Goal: Information Seeking & Learning: Learn about a topic

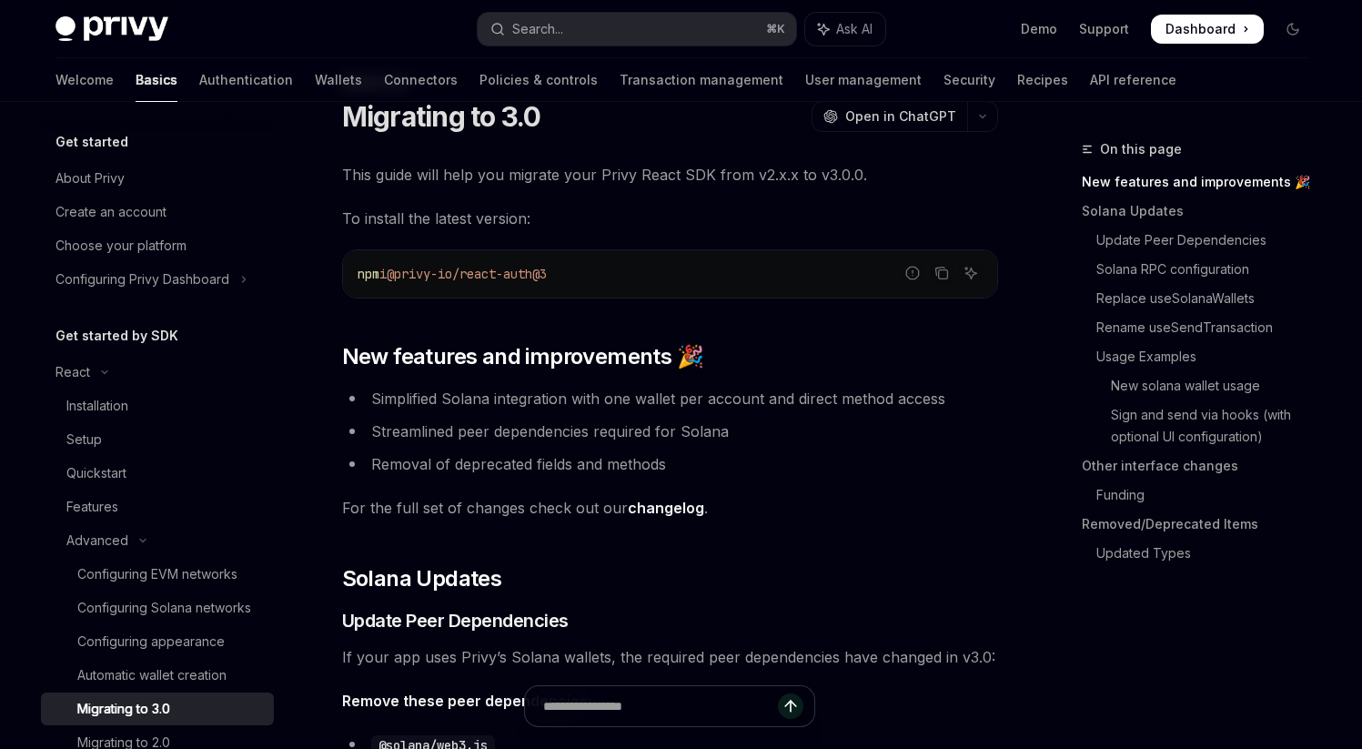
scroll to position [55, 0]
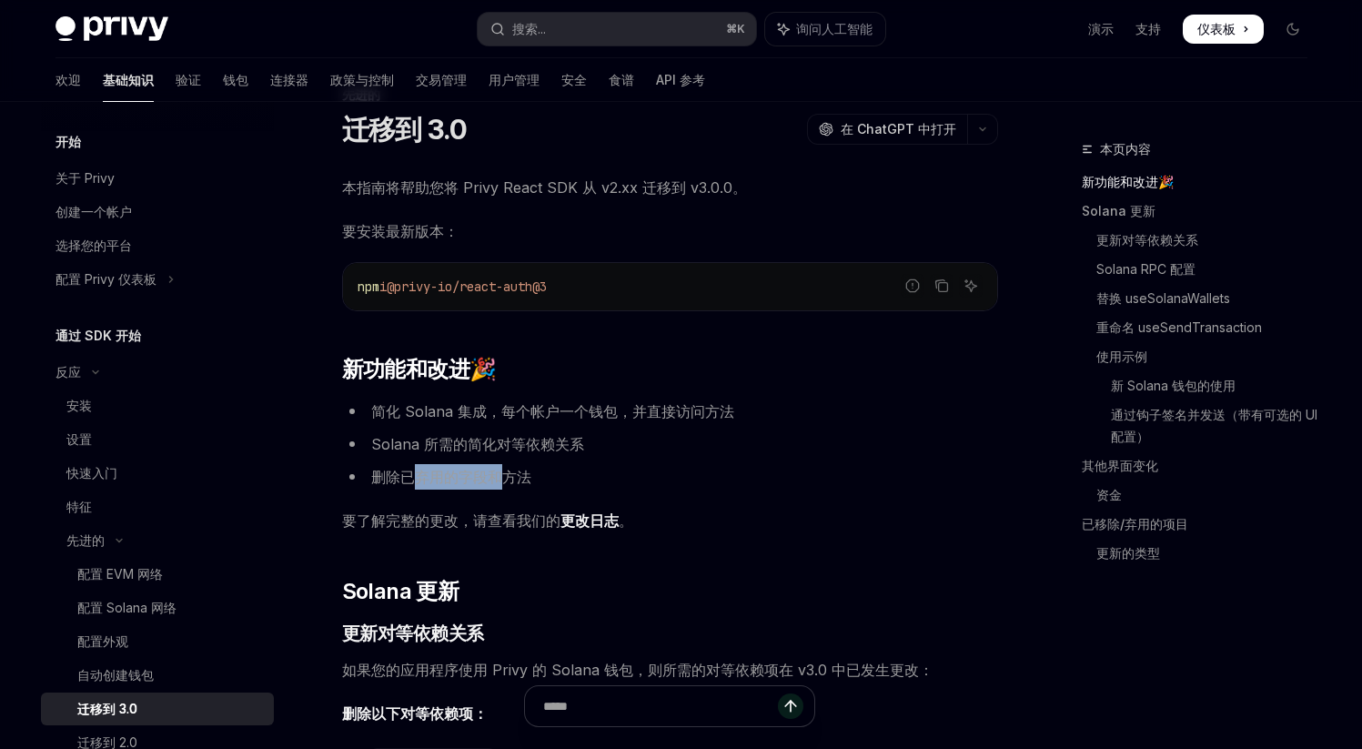
drag, startPoint x: 416, startPoint y: 471, endPoint x: 506, endPoint y: 475, distance: 90.2
click at [506, 475] on font "删除已弃用的字段和方法" at bounding box center [451, 477] width 160 height 18
click at [653, 481] on li "删除已弃用的字段和方法" at bounding box center [670, 476] width 656 height 25
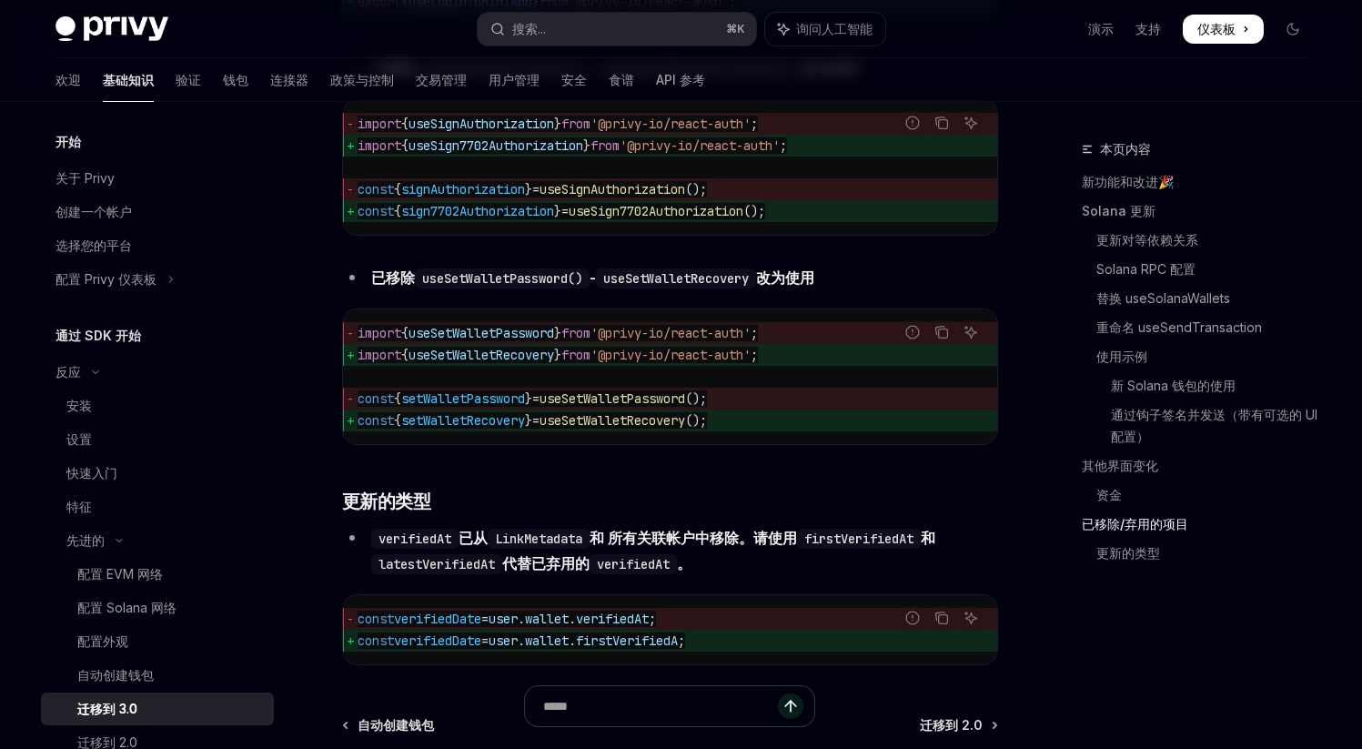
scroll to position [7986, 0]
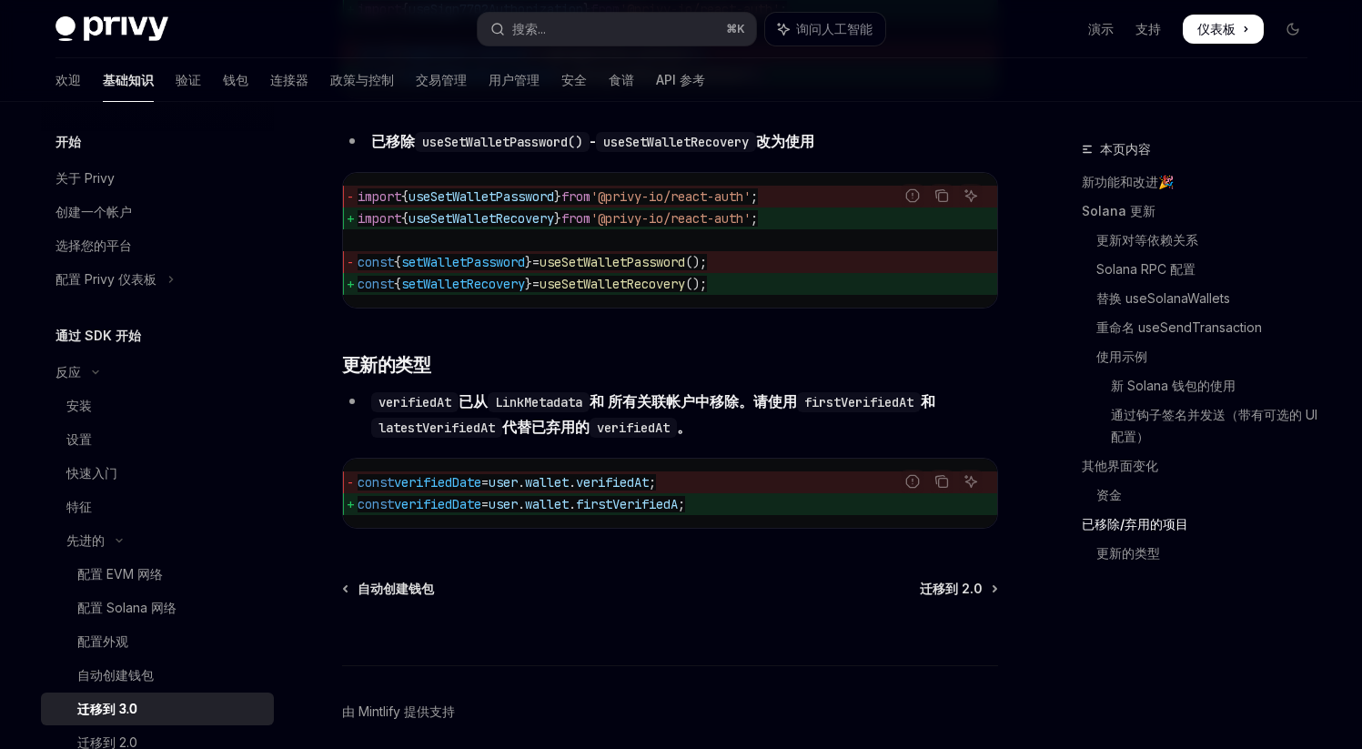
click at [670, 512] on span "firstVerifiedA" at bounding box center [627, 504] width 102 height 16
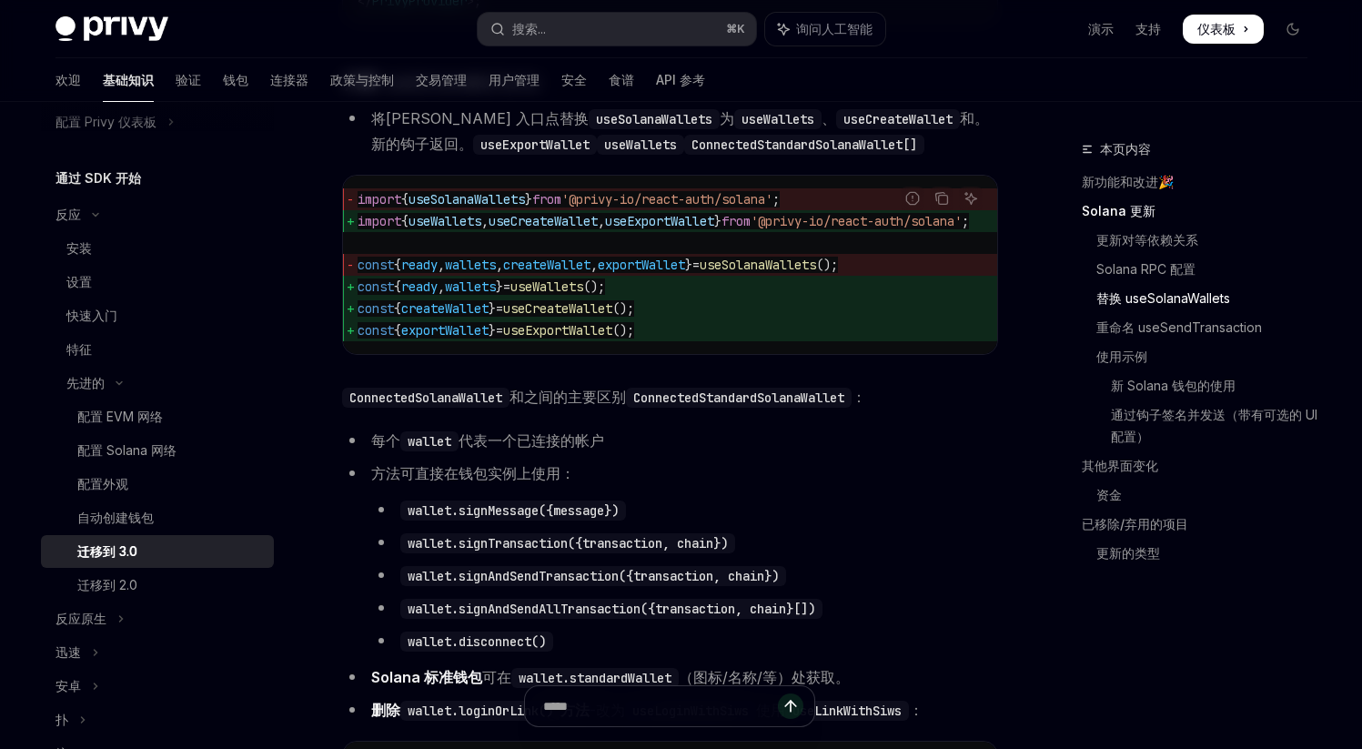
scroll to position [269, 0]
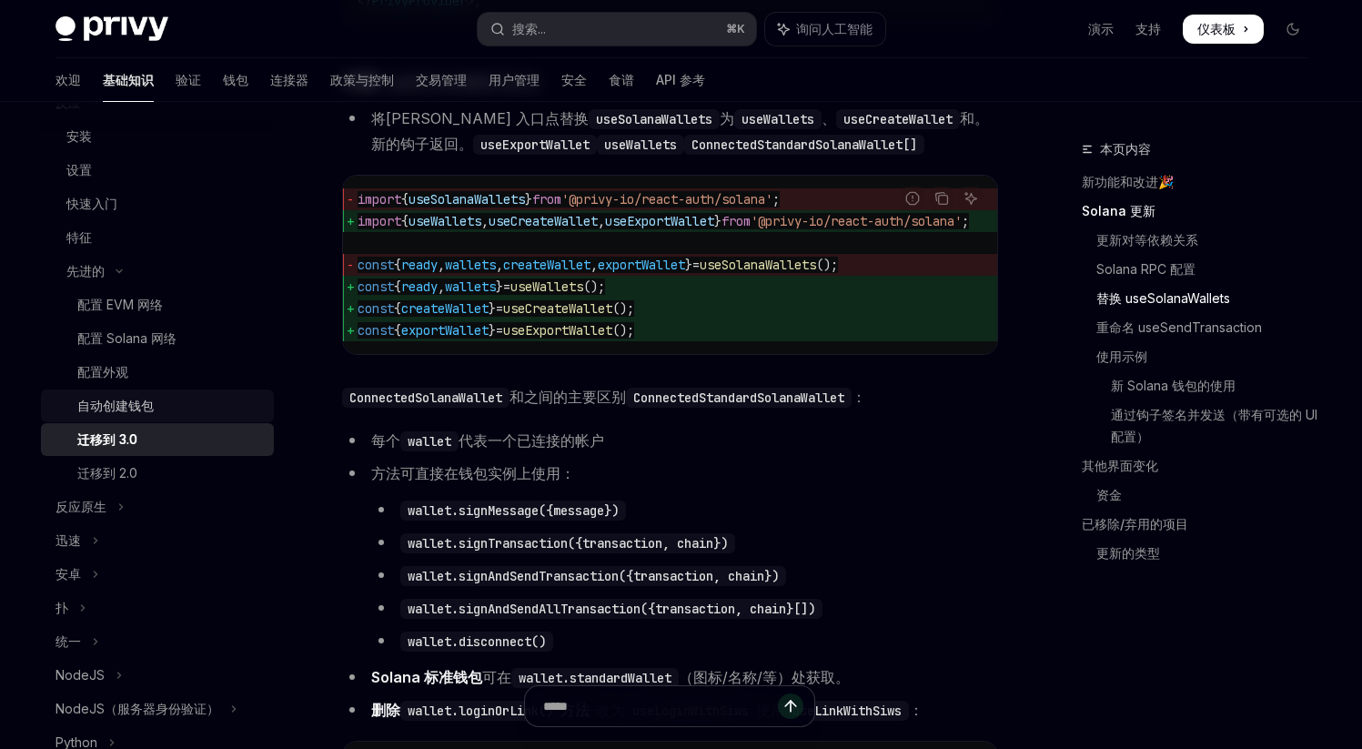
click at [177, 403] on div "自动创建钱包" at bounding box center [170, 406] width 186 height 22
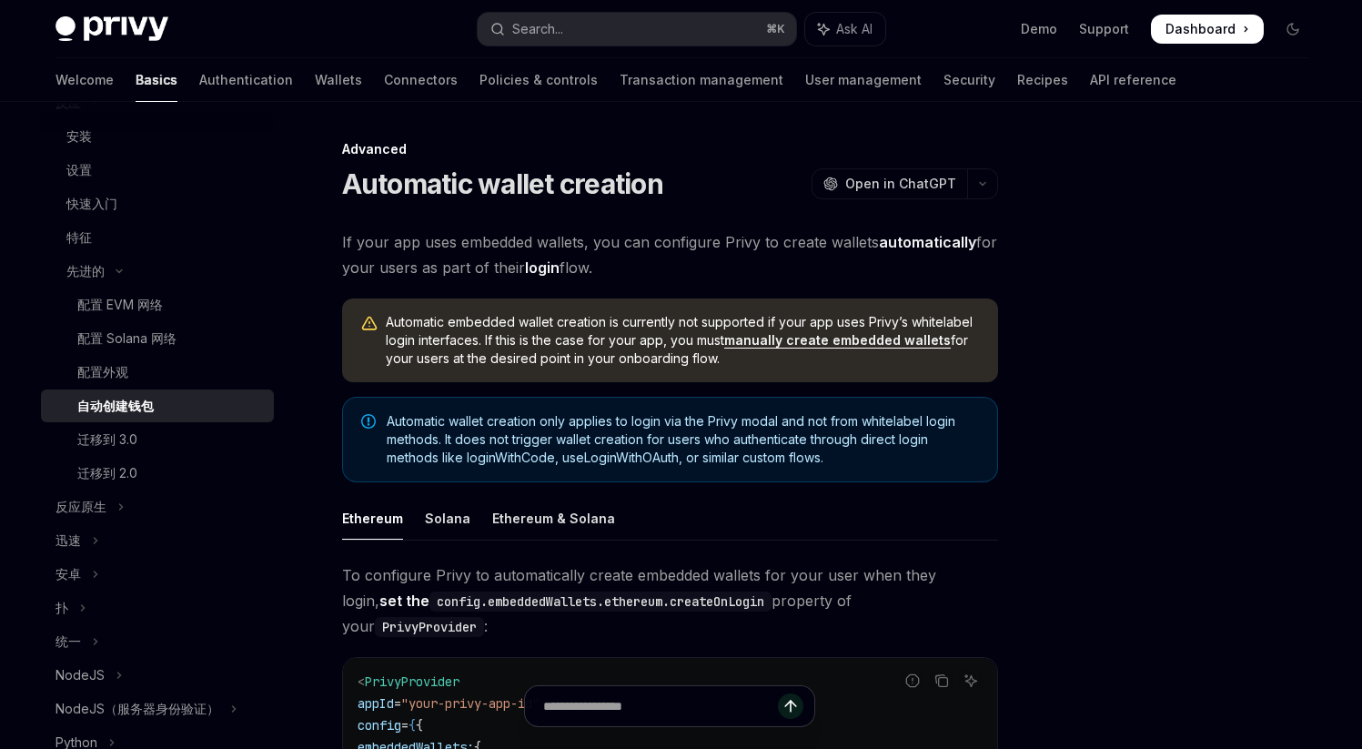
type textarea "*"
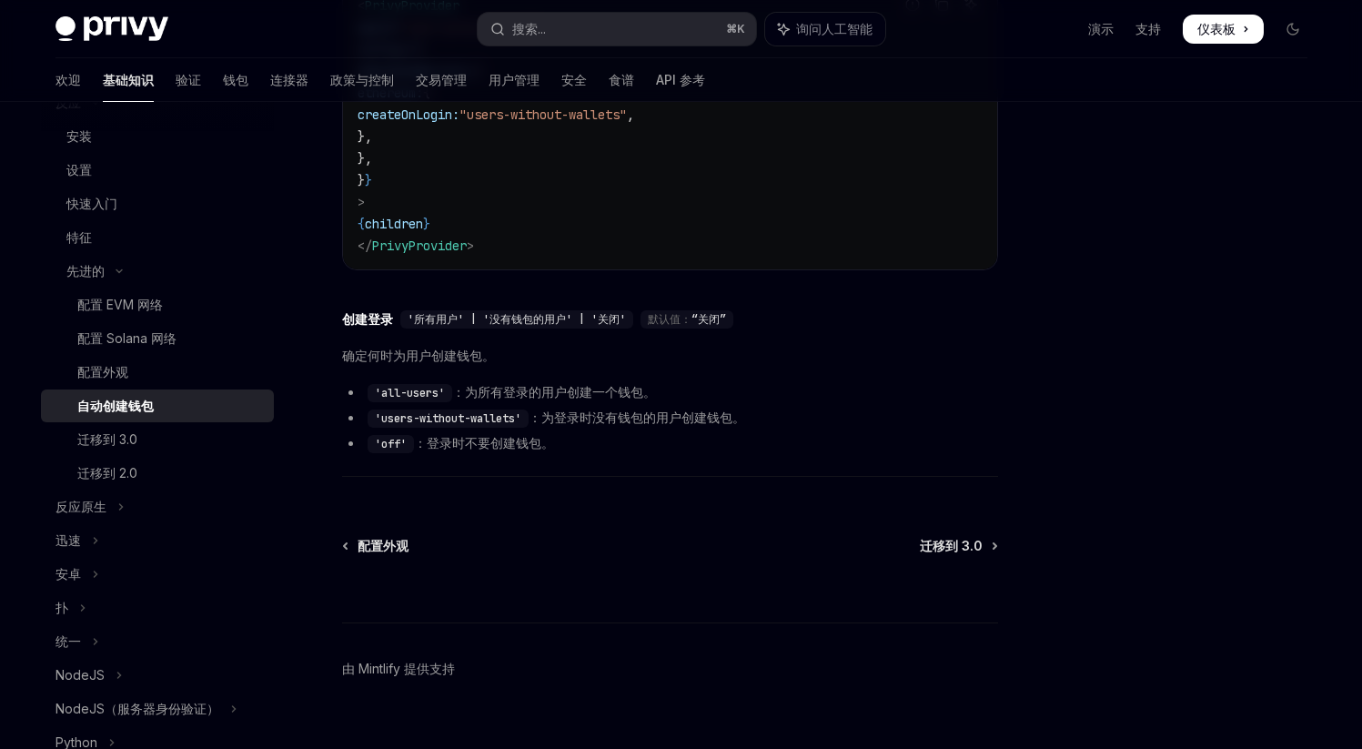
scroll to position [631, 0]
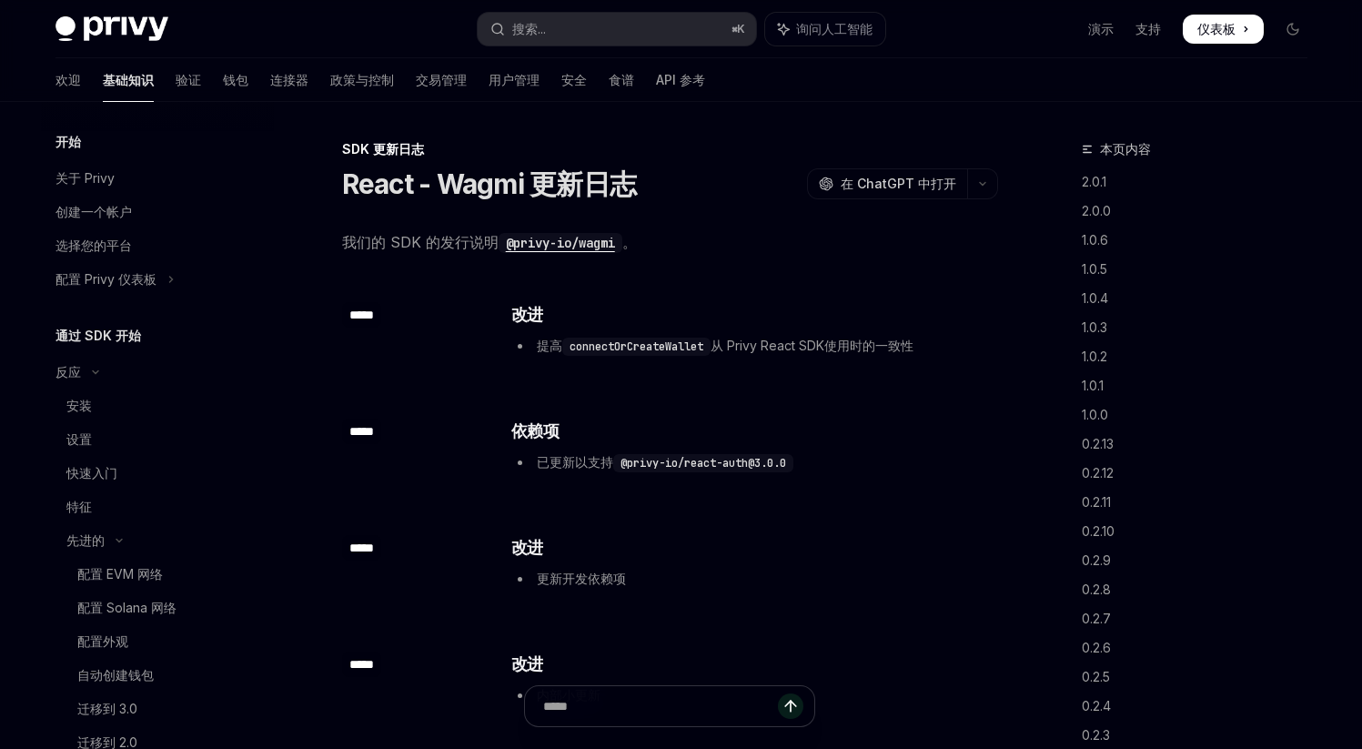
scroll to position [1040, 0]
